Goal: Contribute content: Add original content to the website for others to see

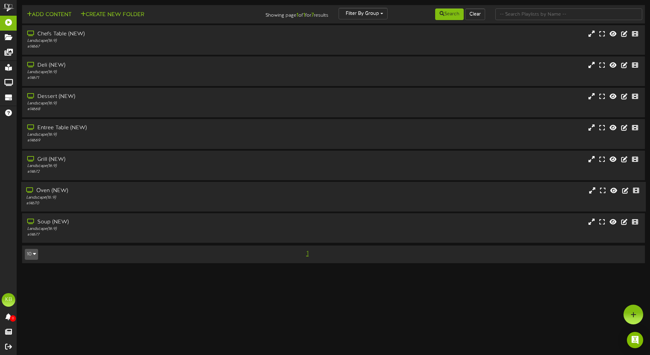
click at [83, 197] on div "Landscape ( 16:9 )" at bounding box center [151, 197] width 250 height 6
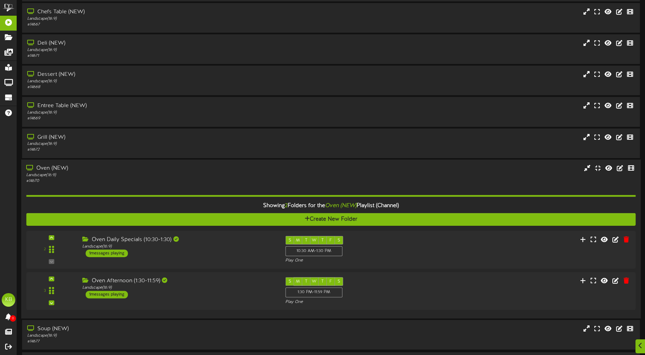
scroll to position [44, 0]
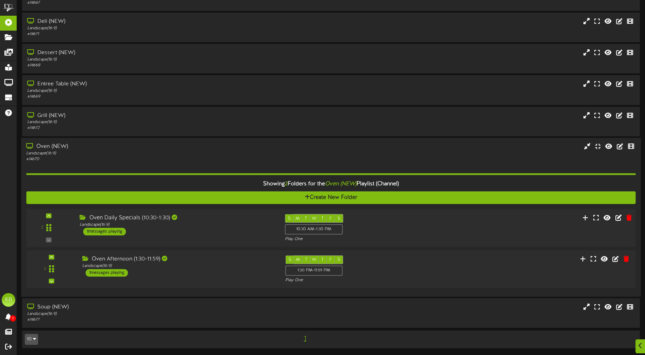
click at [219, 234] on div "Oven Daily Specials (10:30-1:30) Landscape ( 16:9 ) 1 messages playing" at bounding box center [176, 224] width 205 height 21
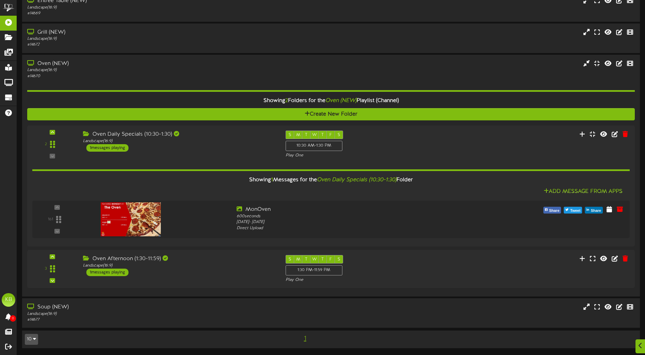
scroll to position [127, 0]
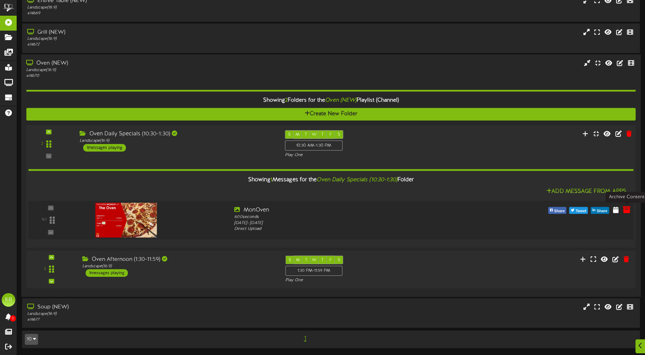
click at [626, 210] on icon at bounding box center [626, 208] width 7 height 7
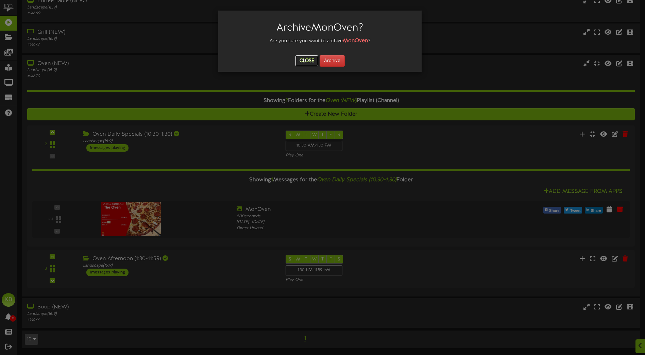
click at [300, 59] on button "Close" at bounding box center [306, 60] width 23 height 11
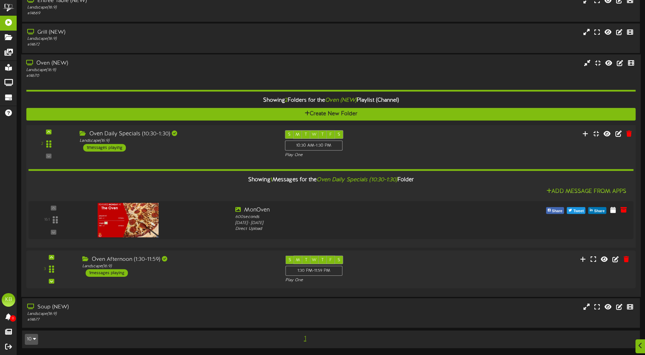
click at [200, 145] on div "Oven Daily Specials (10:30-1:30) Landscape ( 16:9 ) 1 messages playing" at bounding box center [176, 140] width 205 height 21
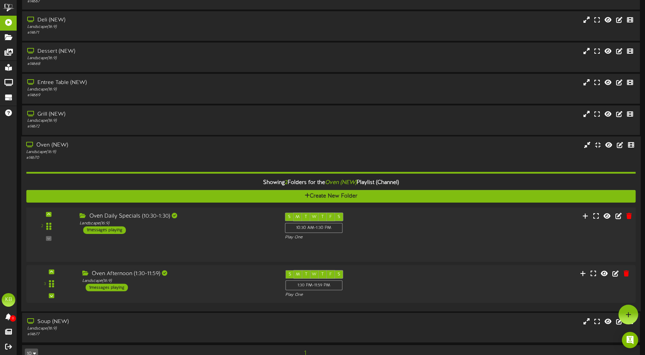
scroll to position [44, 0]
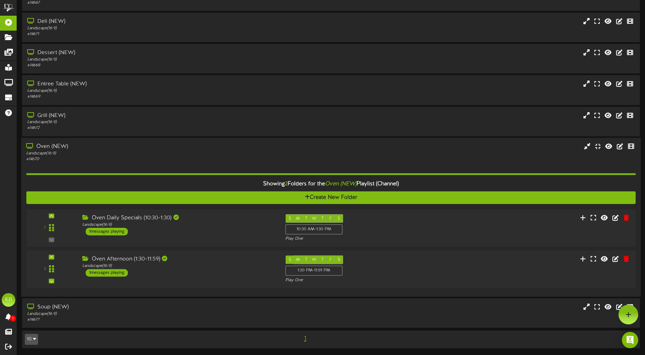
click at [154, 157] on div "# 14670" at bounding box center [150, 159] width 248 height 6
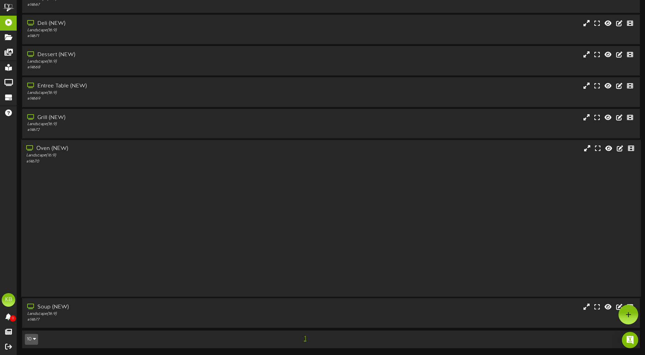
scroll to position [0, 0]
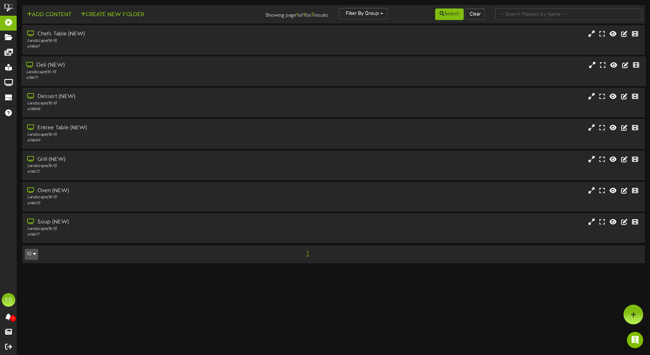
click at [100, 60] on div "Deli (NEW) Landscape ( 16:9 ) # 14671" at bounding box center [333, 71] width 625 height 30
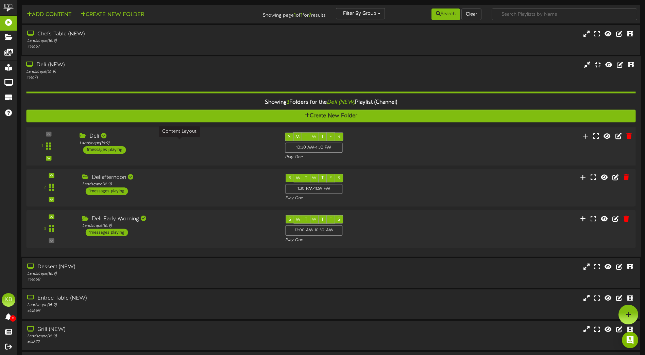
click at [201, 144] on div "Landscape ( 16:9 )" at bounding box center [177, 143] width 195 height 6
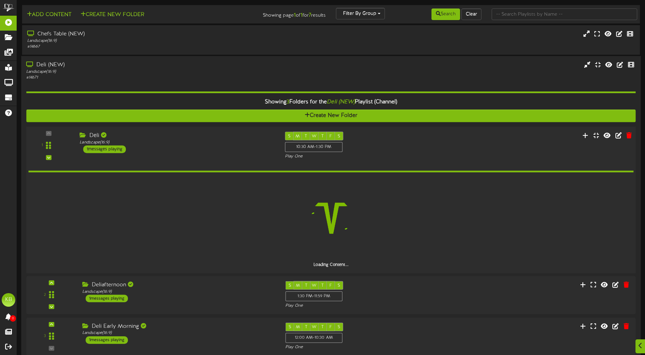
scroll to position [68, 0]
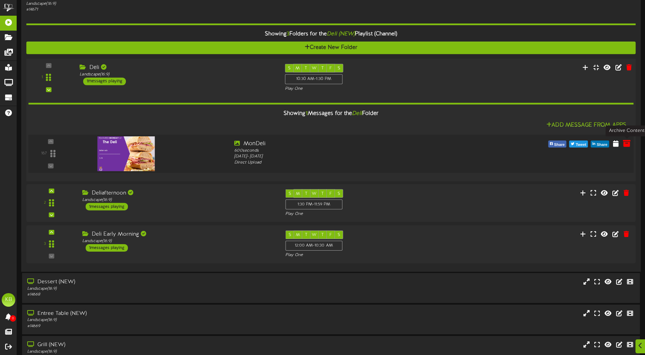
click at [628, 141] on icon at bounding box center [626, 142] width 7 height 7
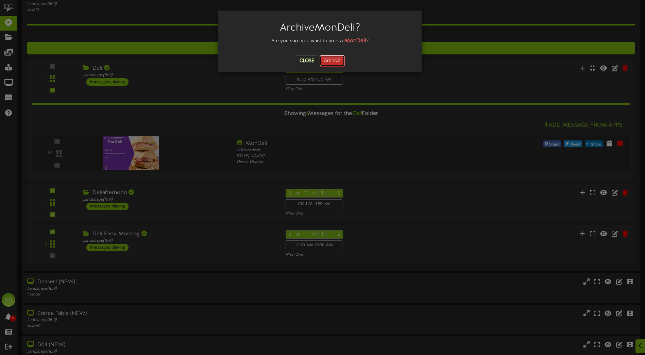
click at [338, 58] on button "Archive" at bounding box center [332, 61] width 25 height 12
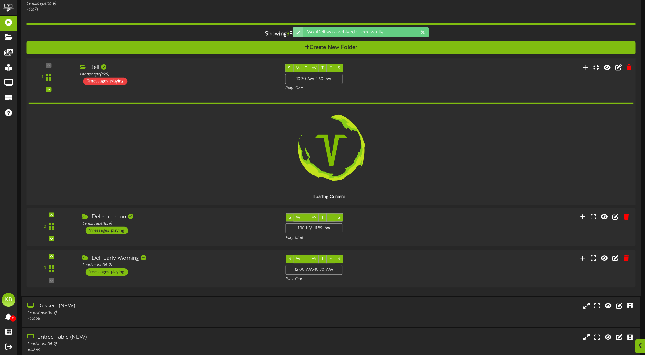
click at [205, 84] on div "Deli Landscape ( 16:9 ) 0 messages playing" at bounding box center [176, 74] width 205 height 21
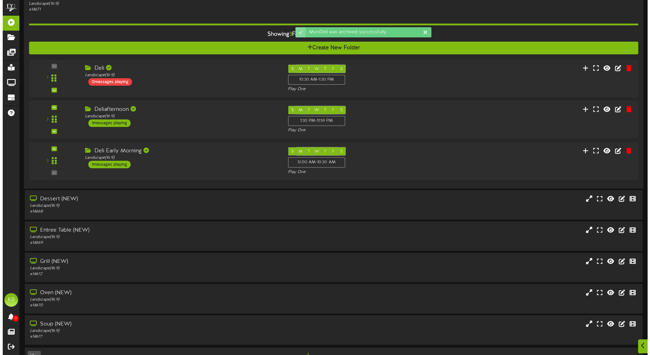
scroll to position [0, 0]
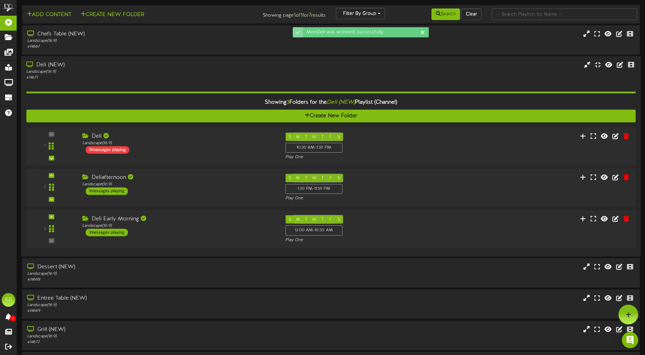
click at [162, 81] on div "Showing 3 Folders for the Deli (NEW) Playlist (Channel) Create New Folder 1 Del…" at bounding box center [330, 166] width 609 height 171
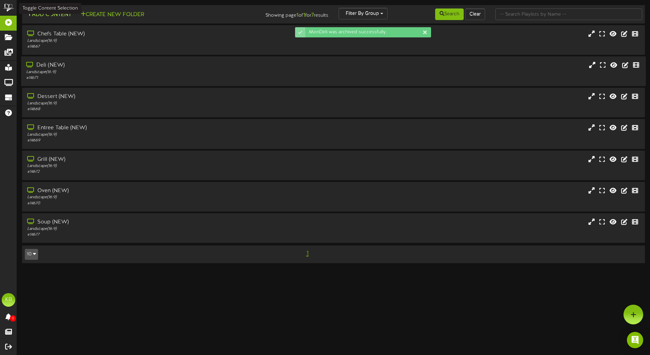
click at [64, 17] on button "Add Content" at bounding box center [49, 15] width 49 height 9
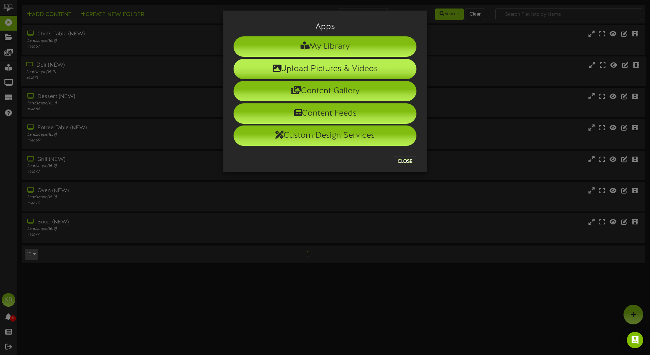
click at [323, 75] on li "Upload Pictures & Videos" at bounding box center [325, 69] width 183 height 20
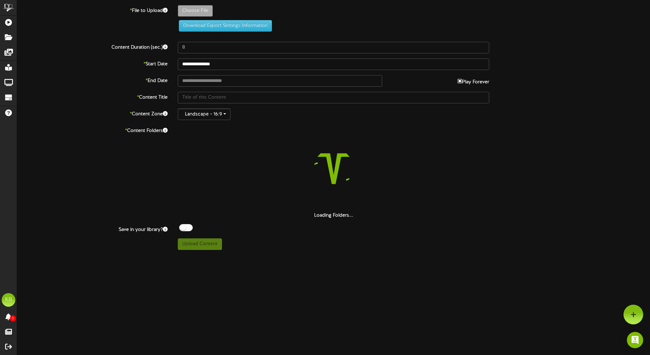
type input "**********"
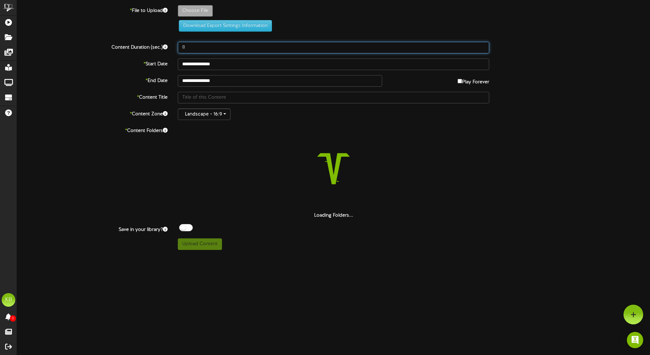
drag, startPoint x: 215, startPoint y: 48, endPoint x: 142, endPoint y: 46, distance: 72.4
click at [142, 46] on div "Content Duration (sec.) 8" at bounding box center [333, 48] width 643 height 12
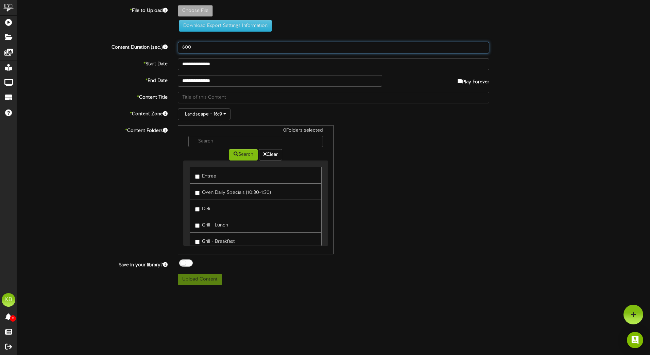
type input "600"
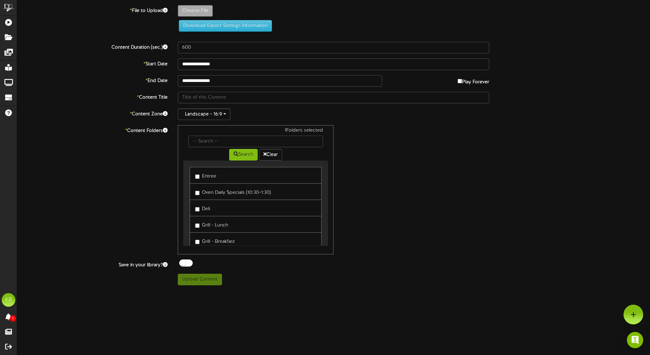
click at [198, 5] on div "**********" at bounding box center [333, 142] width 633 height 285
type input "**********"
type input "MonOven"
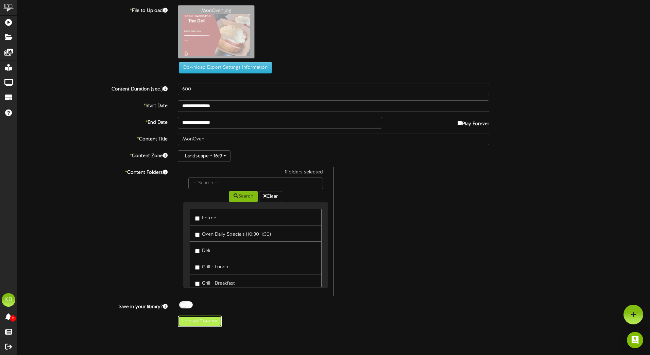
click at [207, 322] on button "Upload Content" at bounding box center [200, 322] width 44 height 12
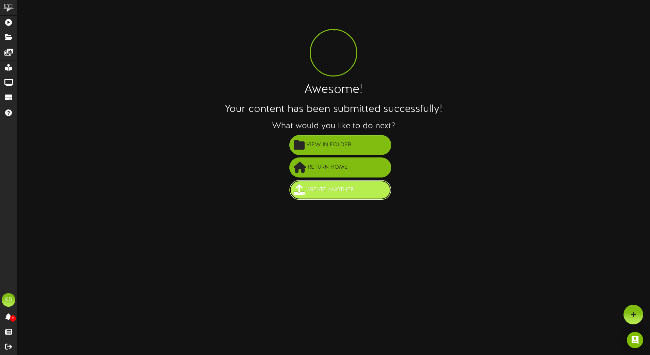
click at [345, 191] on span "Create Another" at bounding box center [330, 189] width 51 height 11
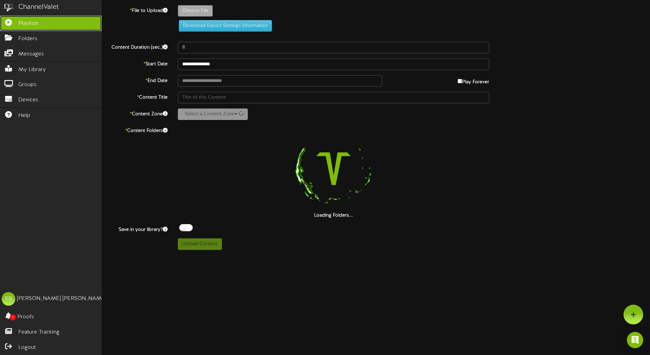
click at [12, 23] on icon at bounding box center [8, 21] width 17 height 5
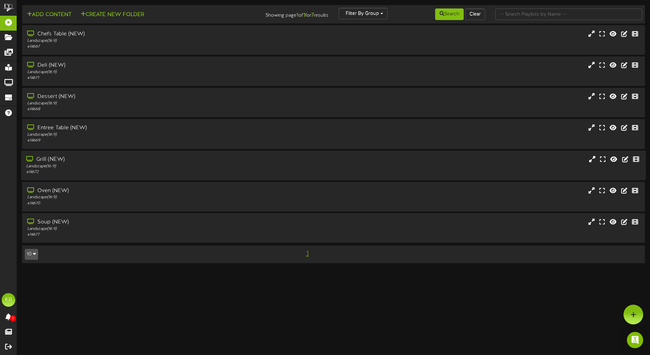
click at [85, 159] on div "Grill (NEW)" at bounding box center [151, 159] width 250 height 8
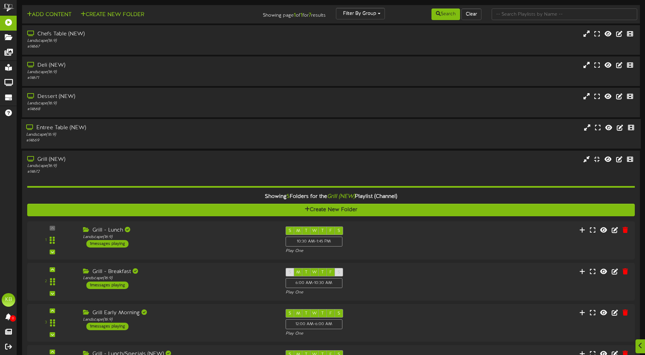
scroll to position [102, 0]
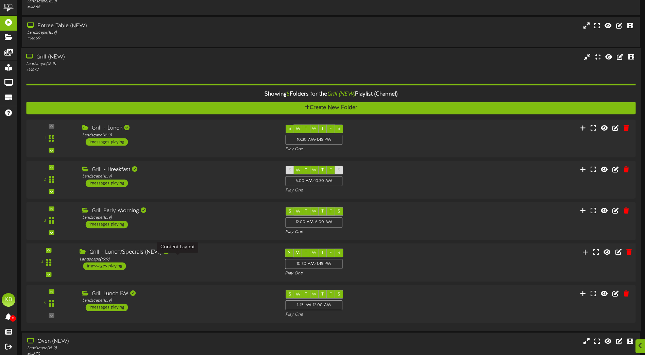
click at [223, 257] on div "Landscape ( 16:9 )" at bounding box center [177, 259] width 195 height 6
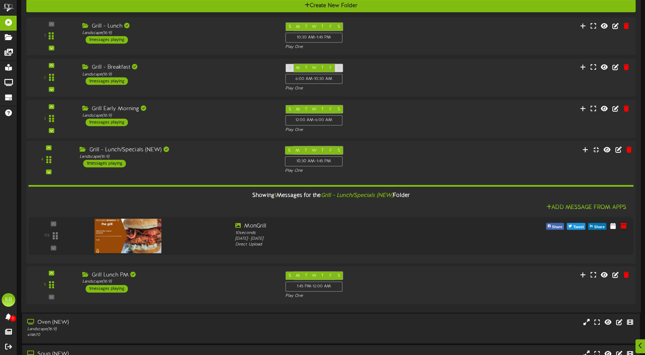
scroll to position [238, 0]
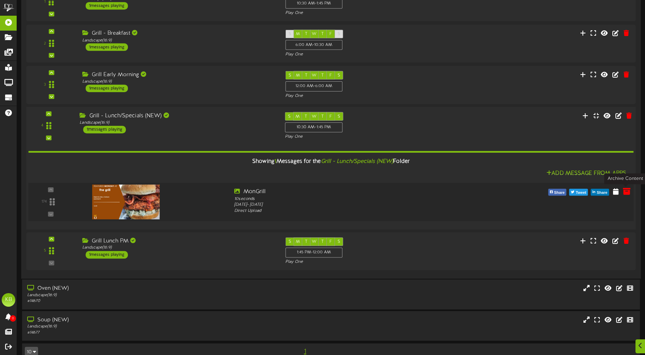
click at [626, 189] on icon at bounding box center [626, 190] width 7 height 7
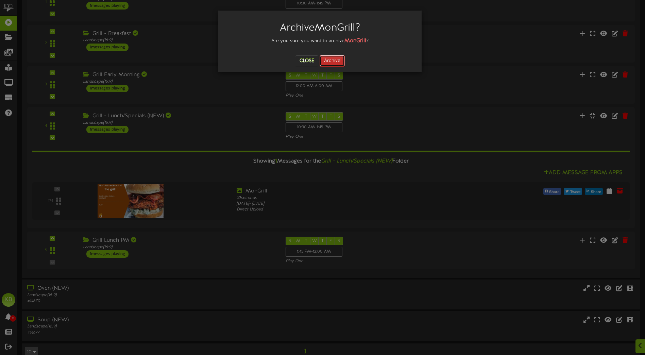
click at [333, 58] on button "Archive" at bounding box center [332, 61] width 25 height 12
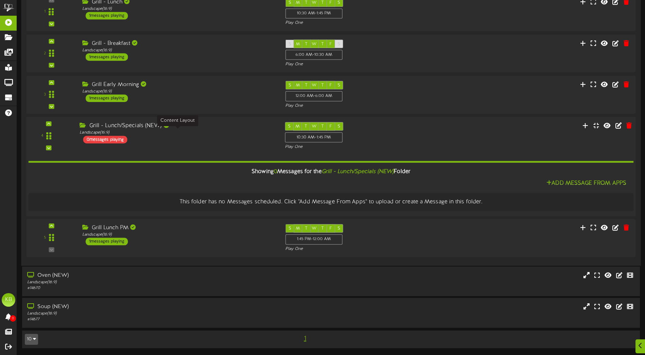
click at [221, 131] on div "Landscape ( 16:9 )" at bounding box center [177, 133] width 195 height 6
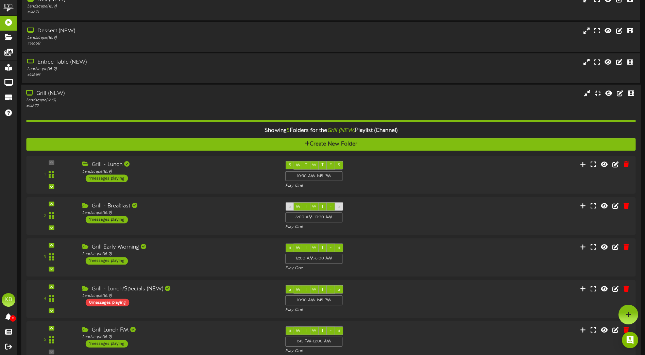
click at [142, 110] on div "Showing 5 Folders for the Grill (NEW) Playlist (Channel) Create New Folder 1 Gr…" at bounding box center [330, 235] width 609 height 253
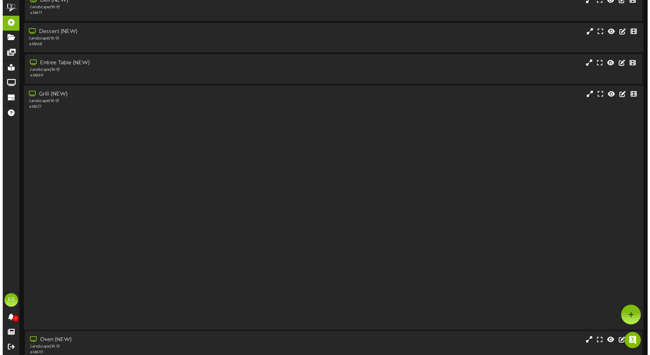
scroll to position [0, 0]
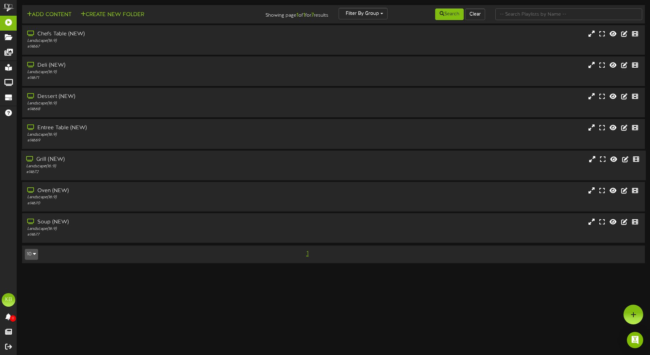
click at [63, 10] on div "Add Content Create New Folder" at bounding box center [124, 14] width 209 height 12
click at [67, 15] on button "Add Content" at bounding box center [49, 15] width 49 height 9
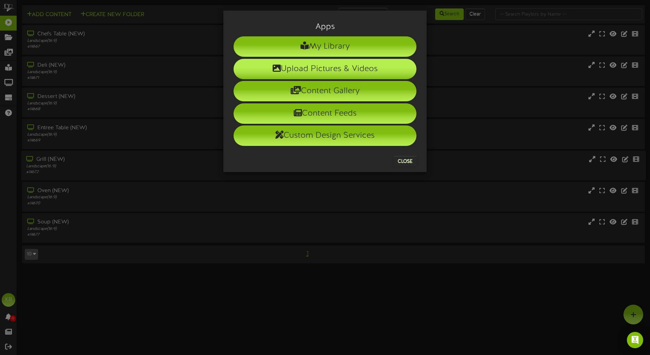
click at [298, 66] on li "Upload Pictures & Videos" at bounding box center [325, 69] width 183 height 20
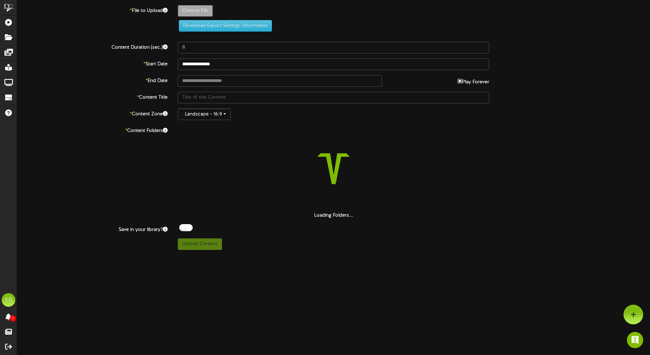
type input "**********"
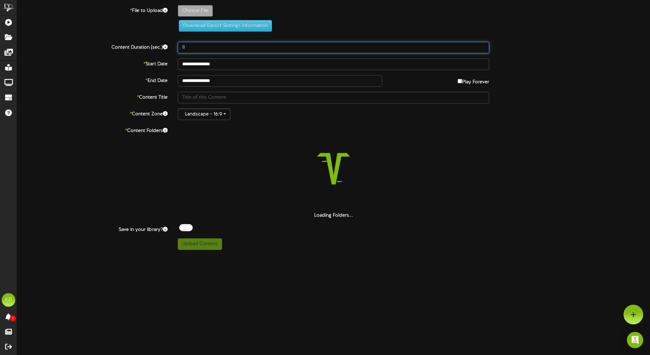
drag, startPoint x: 201, startPoint y: 46, endPoint x: 157, endPoint y: 41, distance: 43.4
click at [157, 42] on div "Content Duration (sec.) 8" at bounding box center [333, 48] width 643 height 12
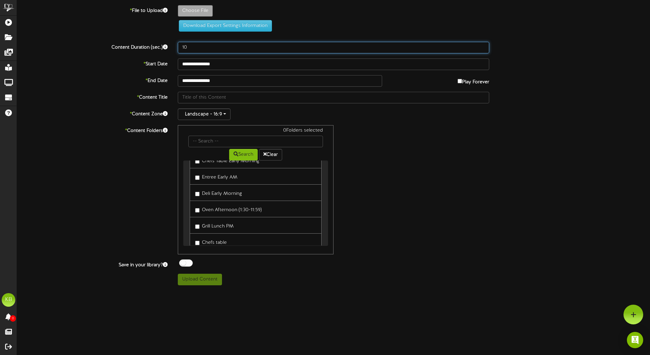
scroll to position [161, 0]
type input "10"
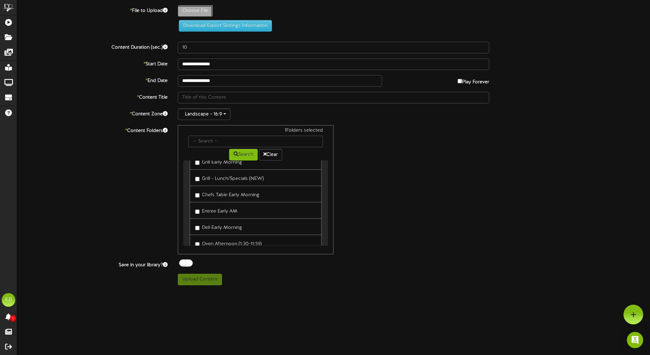
type input "**********"
type input "MonGrill"
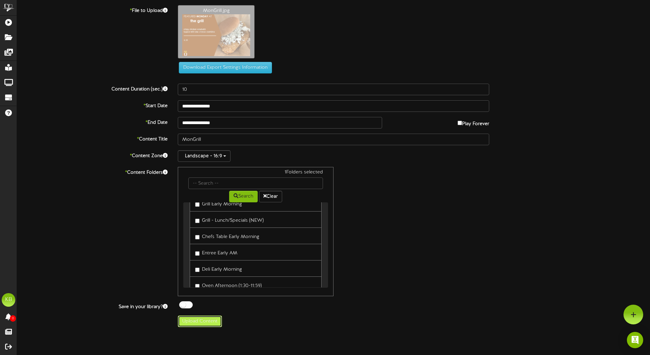
click at [211, 320] on button "Upload Content" at bounding box center [200, 322] width 44 height 12
